Goal: Transaction & Acquisition: Download file/media

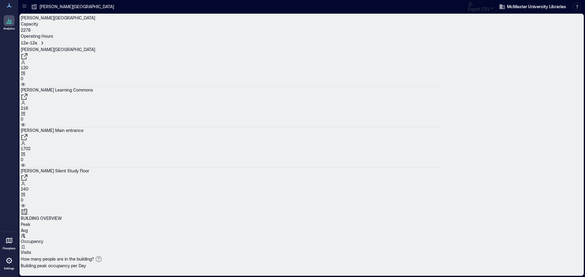
click at [166, 116] on span "Last 7 Days" at bounding box center [160, 118] width 22 height 5
click at [385, 224] on span "Last 7 Days" at bounding box center [374, 226] width 22 height 5
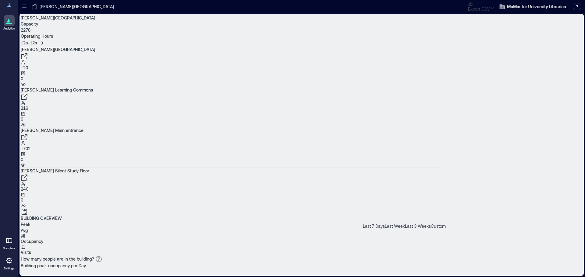
click at [385, 224] on span "Last Week" at bounding box center [395, 226] width 20 height 5
click at [405, 224] on span "Last 3 Weeks" at bounding box center [418, 226] width 26 height 5
click at [381, 224] on span "Last 7 Days" at bounding box center [374, 226] width 22 height 5
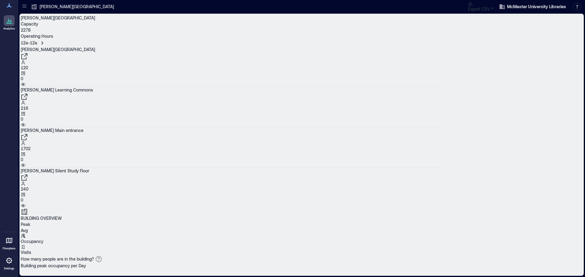
click at [169, 116] on span "Last 7 Days" at bounding box center [160, 118] width 22 height 5
click at [441, 250] on p "Visits" at bounding box center [231, 253] width 421 height 6
click at [490, 6] on icon "button" at bounding box center [492, 8] width 5 height 5
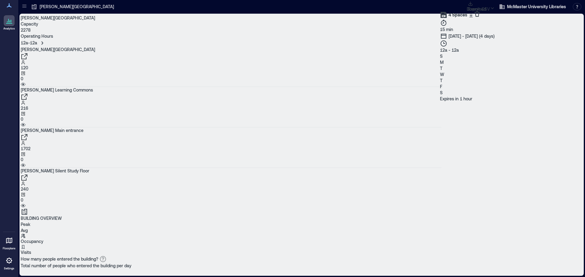
click at [473, 17] on icon "button" at bounding box center [470, 15] width 5 height 5
click at [493, 7] on button "button" at bounding box center [492, 8] width 5 height 5
click at [493, 6] on icon "button" at bounding box center [492, 8] width 5 height 5
click at [471, 4] on button "Export CSV" at bounding box center [479, 6] width 22 height 11
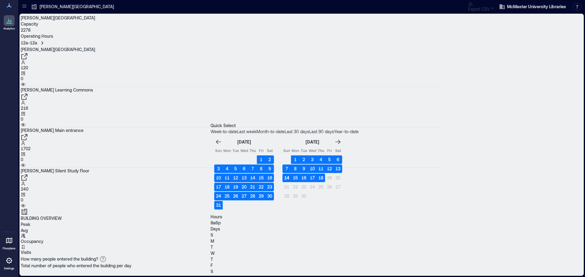
click at [291, 174] on button "14" at bounding box center [286, 178] width 9 height 9
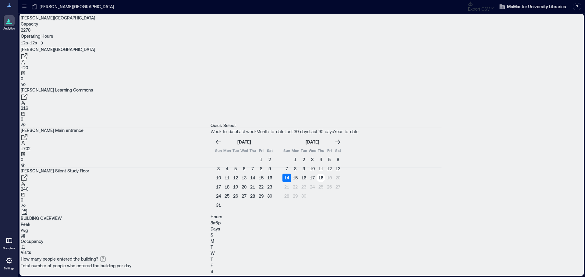
click at [325, 174] on button "18" at bounding box center [320, 178] width 9 height 9
type input "**"
drag, startPoint x: 313, startPoint y: 222, endPoint x: 338, endPoint y: 224, distance: 25.0
click at [338, 224] on div "Hours 8a 12a Days S M T W T F S" at bounding box center [284, 244] width 148 height 61
type input "*"
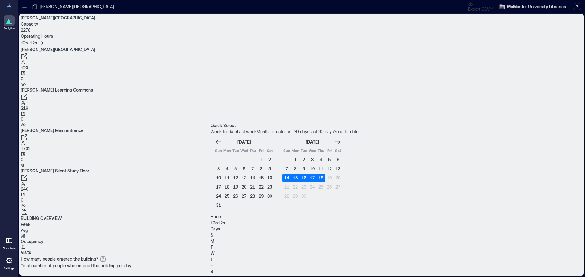
drag, startPoint x: 281, startPoint y: 222, endPoint x: 221, endPoint y: 218, distance: 59.9
click at [221, 218] on div "Quick Select Week-to-date Last week Month-to-date Last 30 days Last 90 days Yea…" at bounding box center [284, 199] width 148 height 152
click at [340, 232] on p "S" at bounding box center [284, 235] width 148 height 6
click at [359, 269] on p "S" at bounding box center [284, 272] width 148 height 6
